Goal: Communication & Community: Answer question/provide support

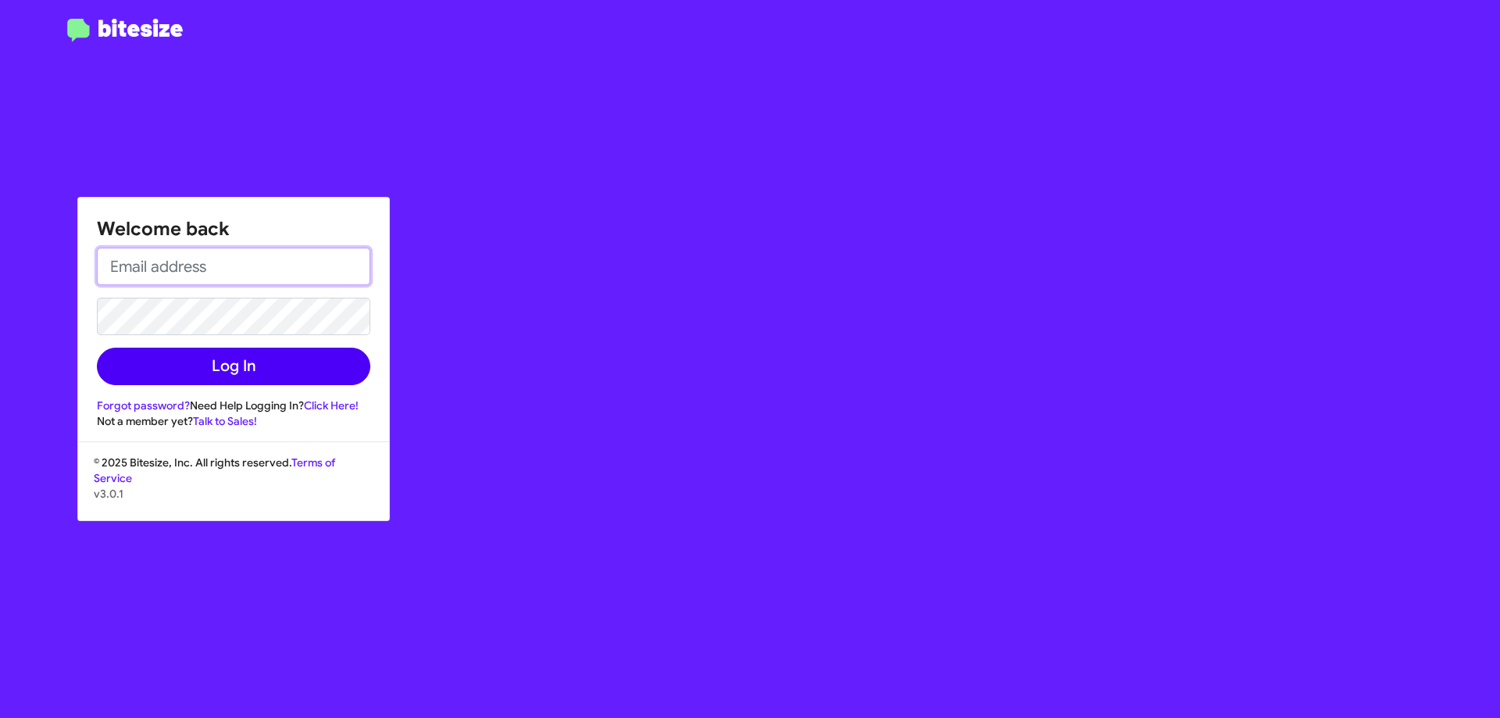
type input "[EMAIL_ADDRESS][DOMAIN_NAME]"
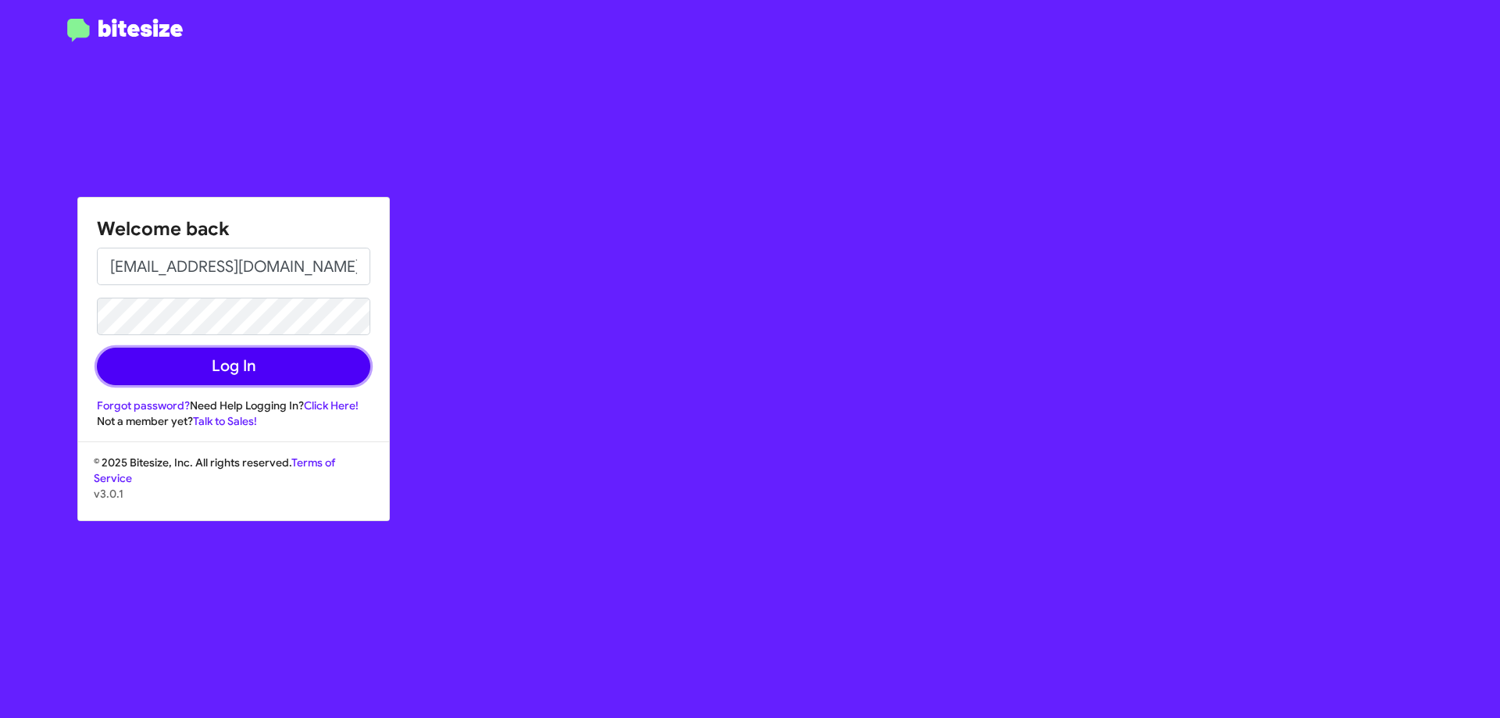
click at [244, 373] on button "Log In" at bounding box center [233, 366] width 273 height 37
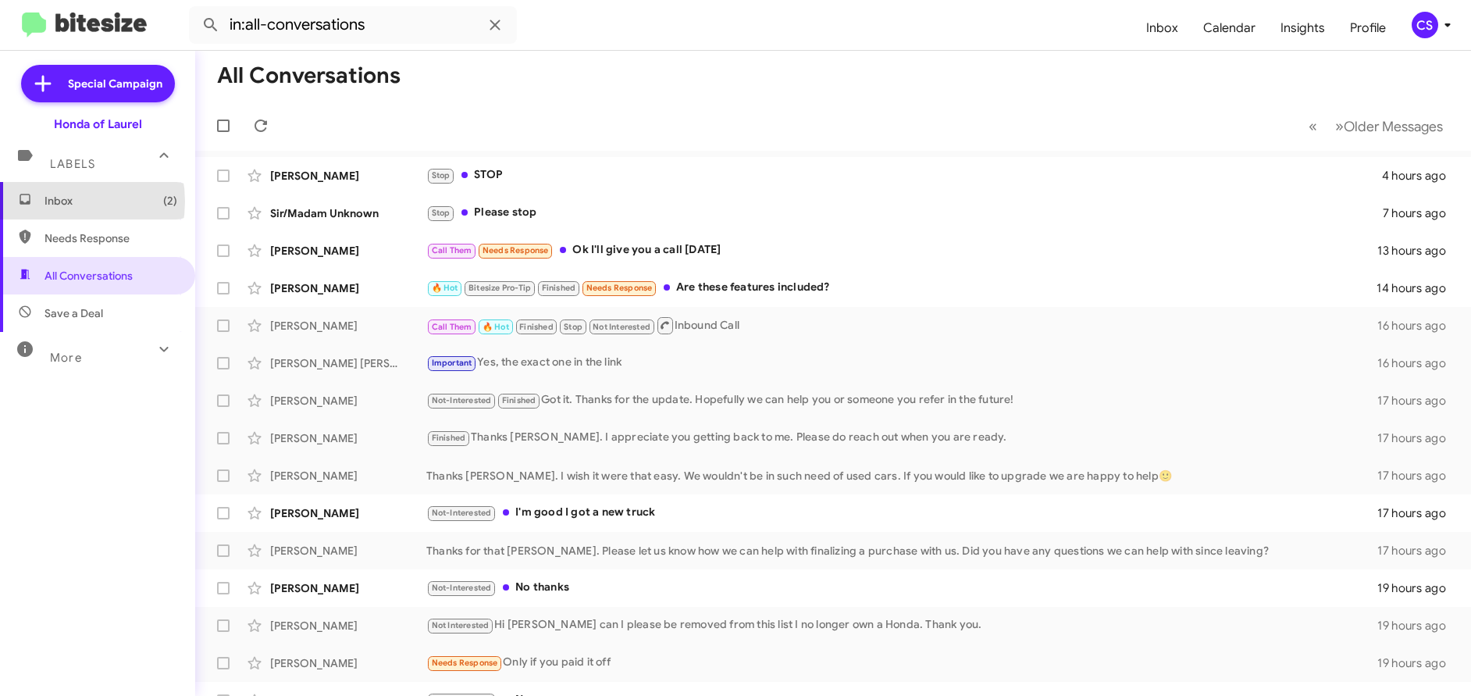
click at [58, 202] on span "Inbox (2)" at bounding box center [111, 201] width 133 height 16
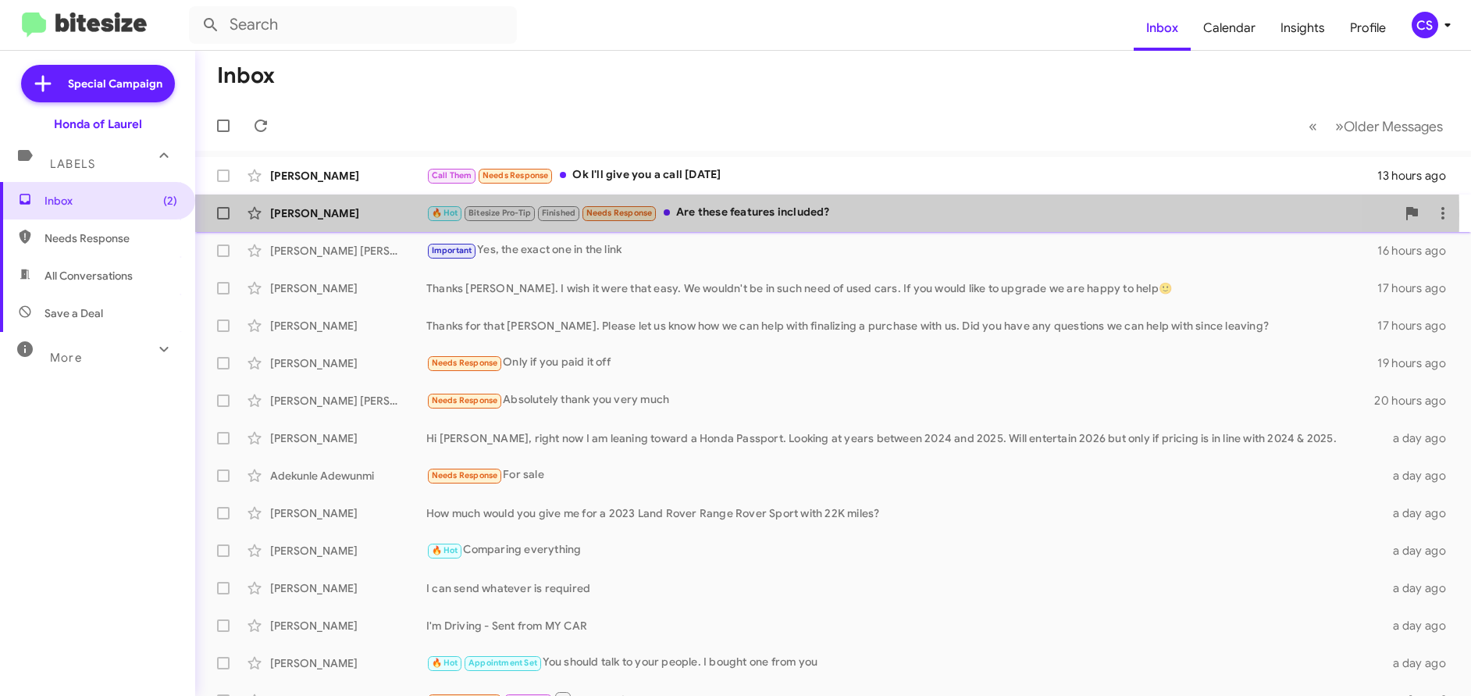
click at [319, 215] on div "[PERSON_NAME]" at bounding box center [348, 213] width 156 height 16
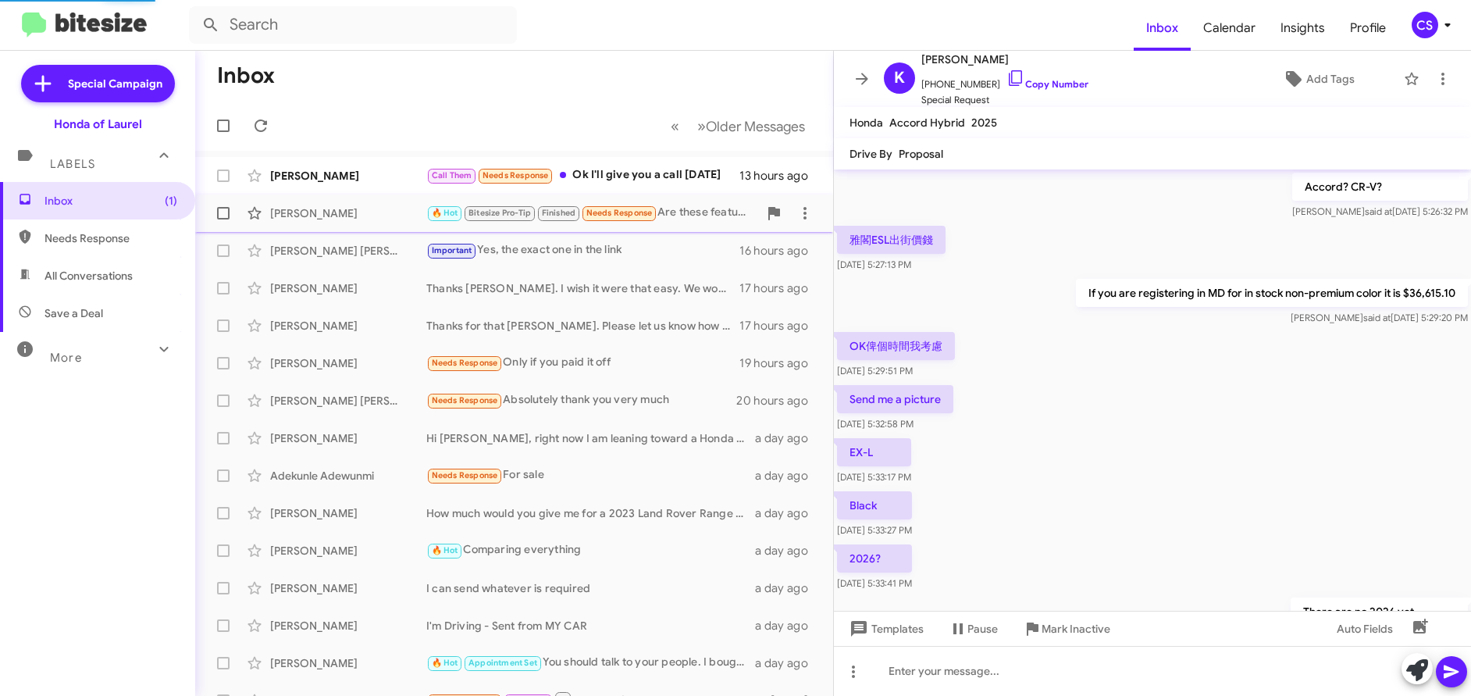
scroll to position [715, 0]
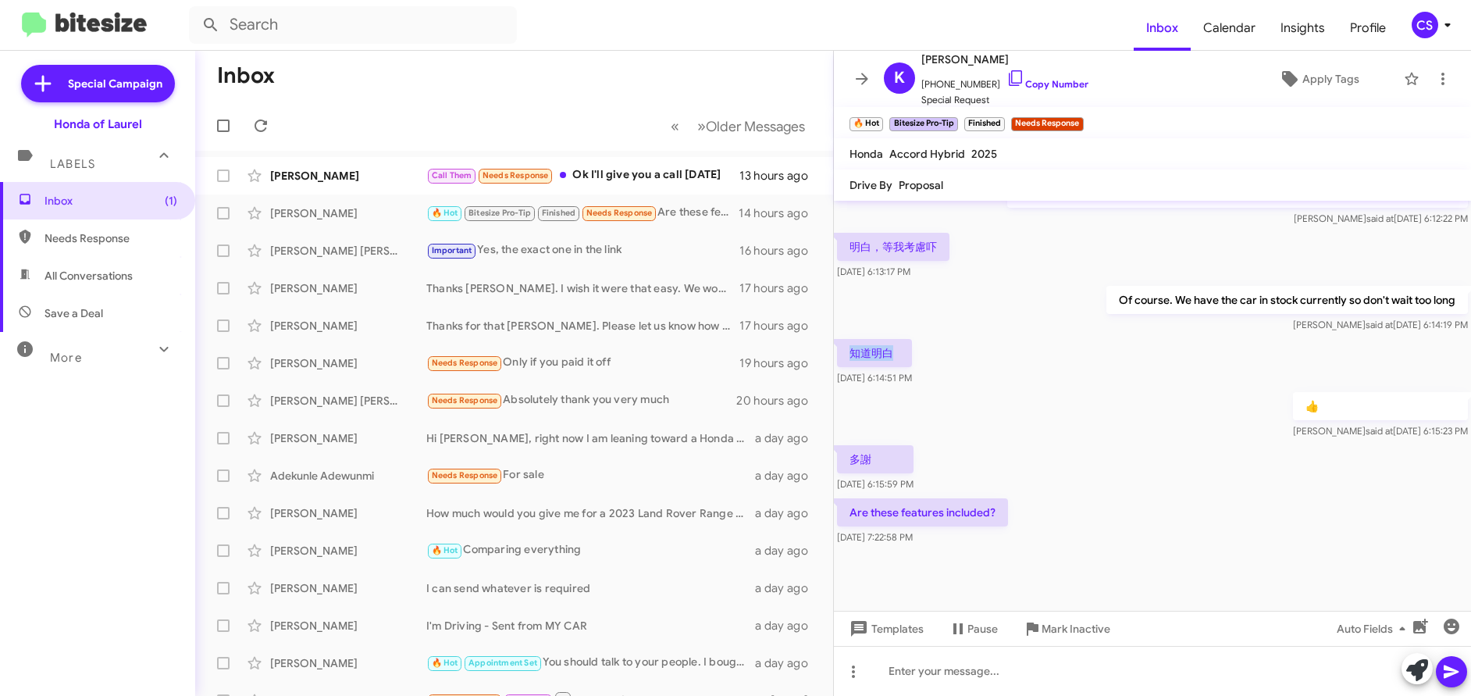
drag, startPoint x: 898, startPoint y: 369, endPoint x: 840, endPoint y: 369, distance: 58.6
click at [840, 367] on p "知道明白" at bounding box center [874, 353] width 75 height 28
copy p "知道明白"
drag, startPoint x: 879, startPoint y: 480, endPoint x: 836, endPoint y: 476, distance: 42.4
click at [836, 476] on div "多謝 [DATE] 6:15:59 PM" at bounding box center [1152, 468] width 637 height 53
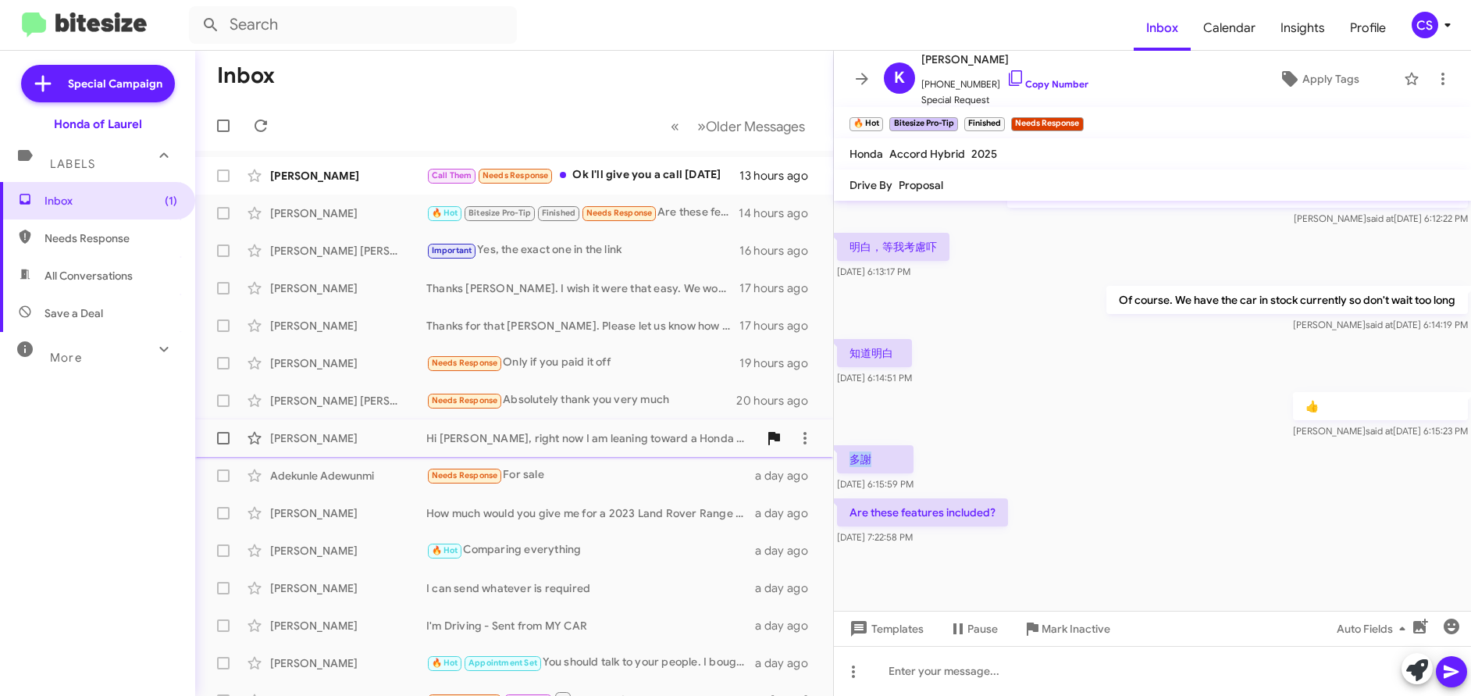
copy p "多謝"
drag, startPoint x: 943, startPoint y: 262, endPoint x: 843, endPoint y: 257, distance: 100.1
click at [843, 257] on p "明白，等我考慮吓" at bounding box center [893, 247] width 112 height 28
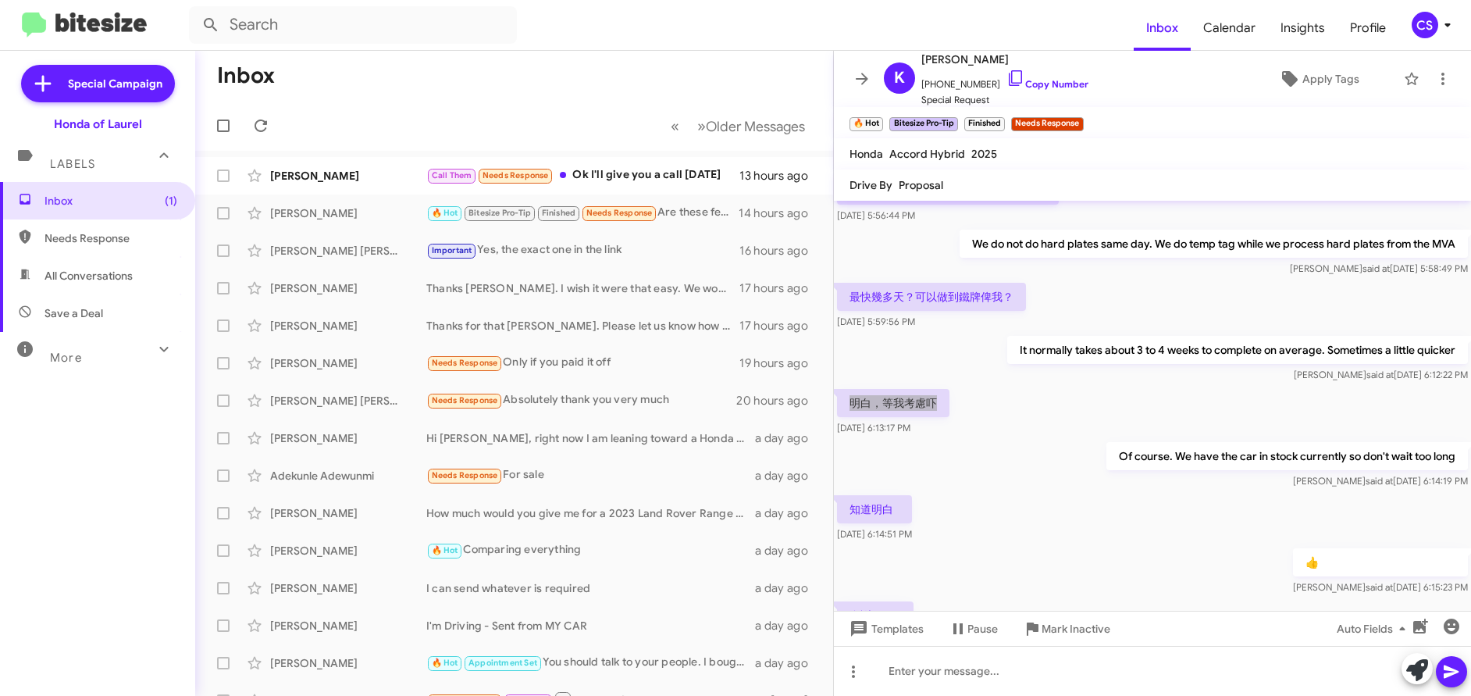
scroll to position [506, 0]
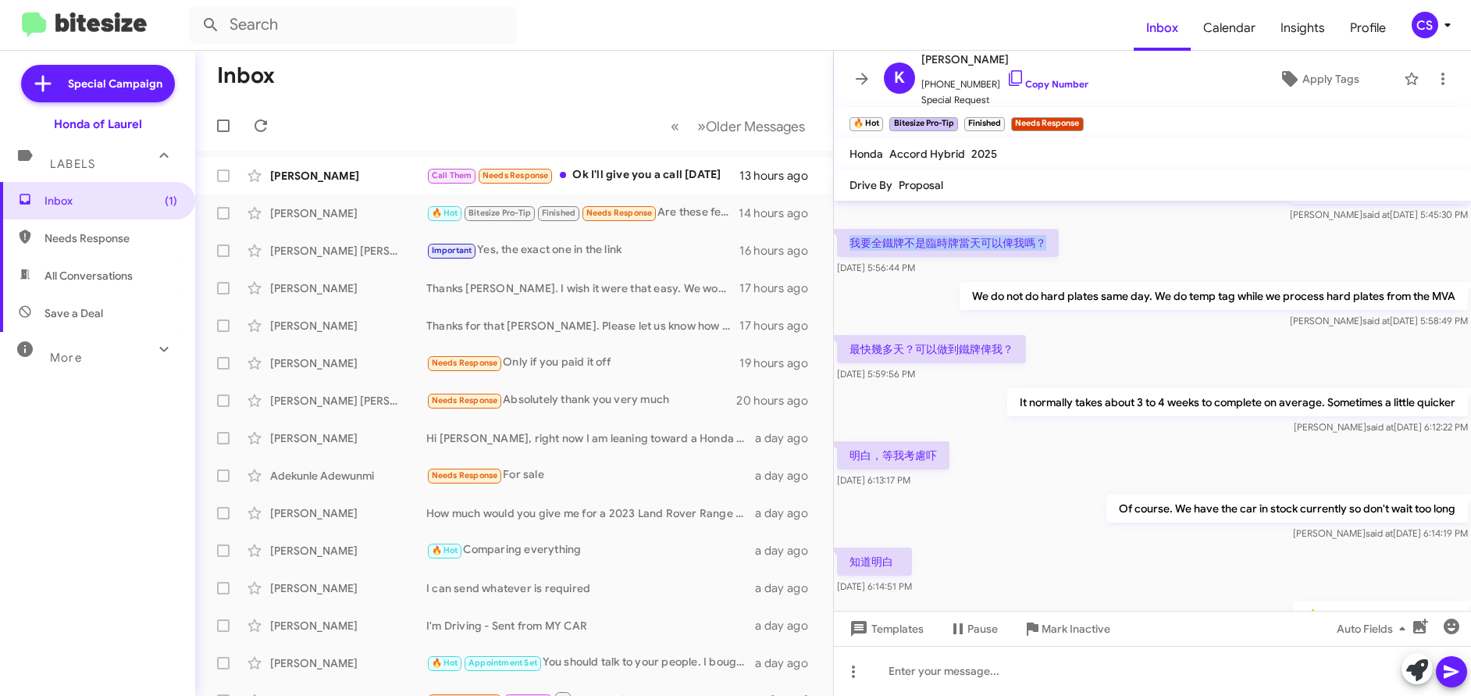
drag, startPoint x: 1047, startPoint y: 259, endPoint x: 844, endPoint y: 259, distance: 203.9
click at [844, 257] on p "我要全鐵牌不是臨時牌當天可以俾我嗎？" at bounding box center [948, 243] width 222 height 28
copy p "我要全鐵牌不是臨時牌當天可以俾我嗎？"
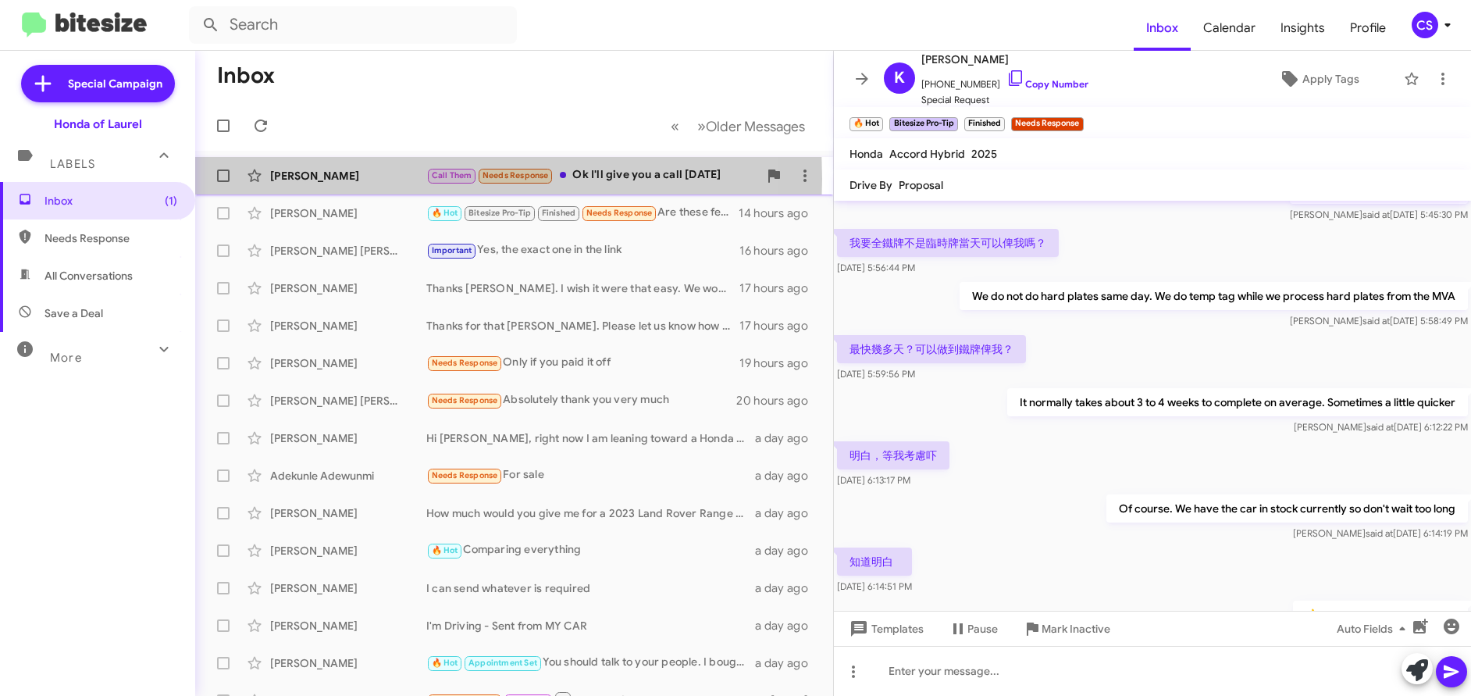
click at [304, 179] on div "[PERSON_NAME]" at bounding box center [348, 176] width 156 height 16
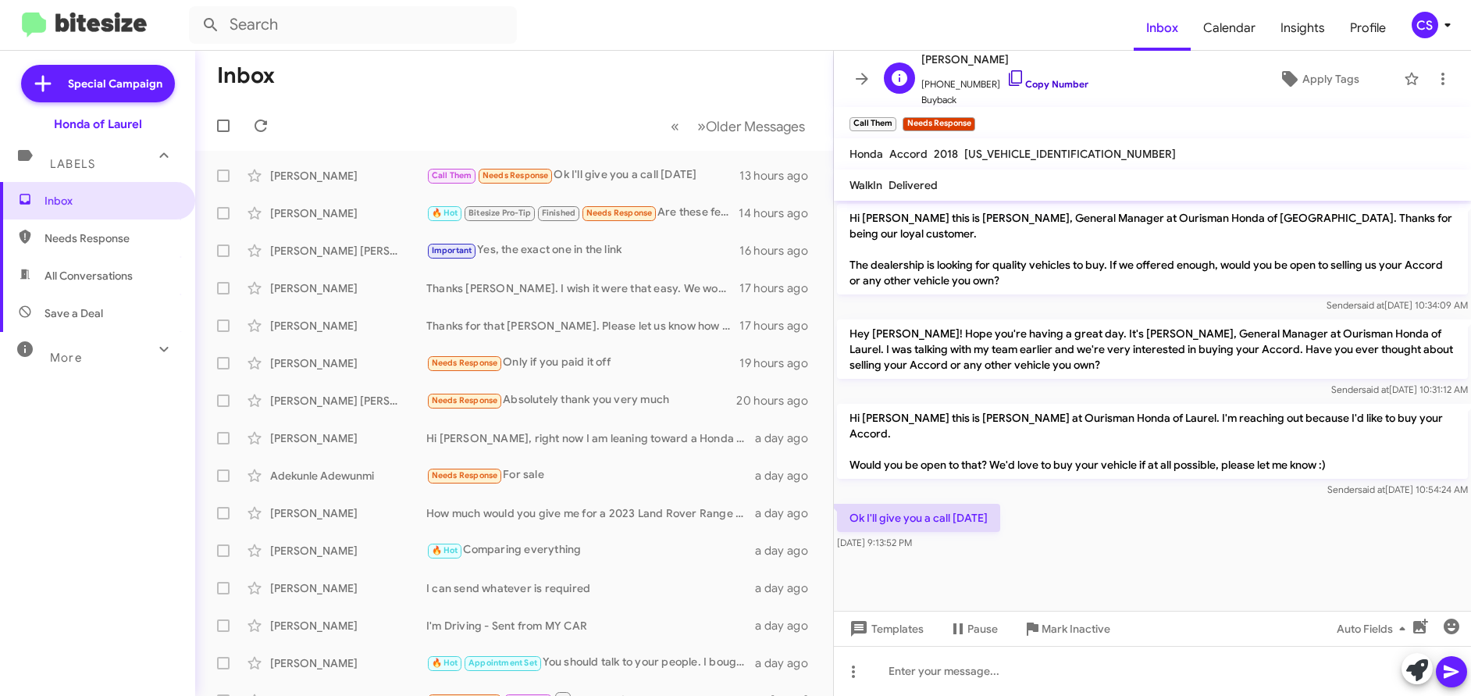
click at [1042, 84] on link "Copy Number" at bounding box center [1048, 84] width 82 height 12
